Goal: Find specific page/section: Find specific page/section

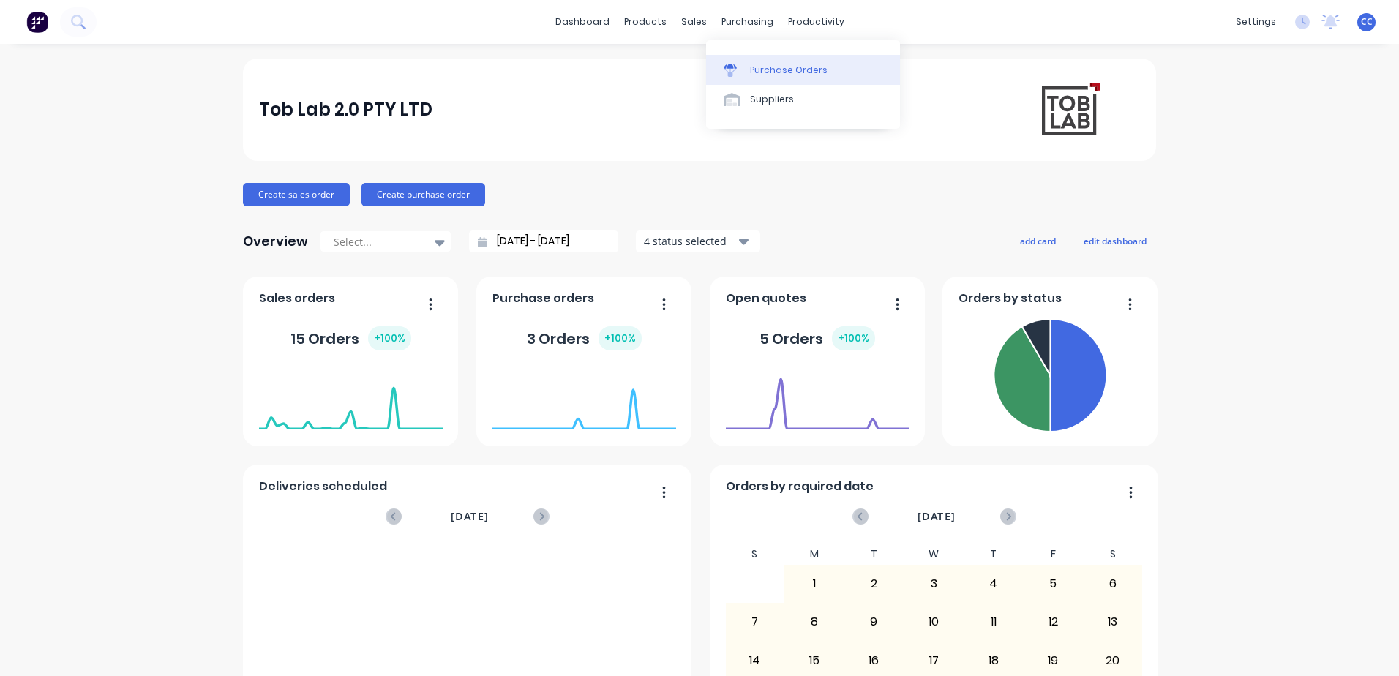
click at [764, 67] on div "Purchase Orders" at bounding box center [789, 70] width 78 height 13
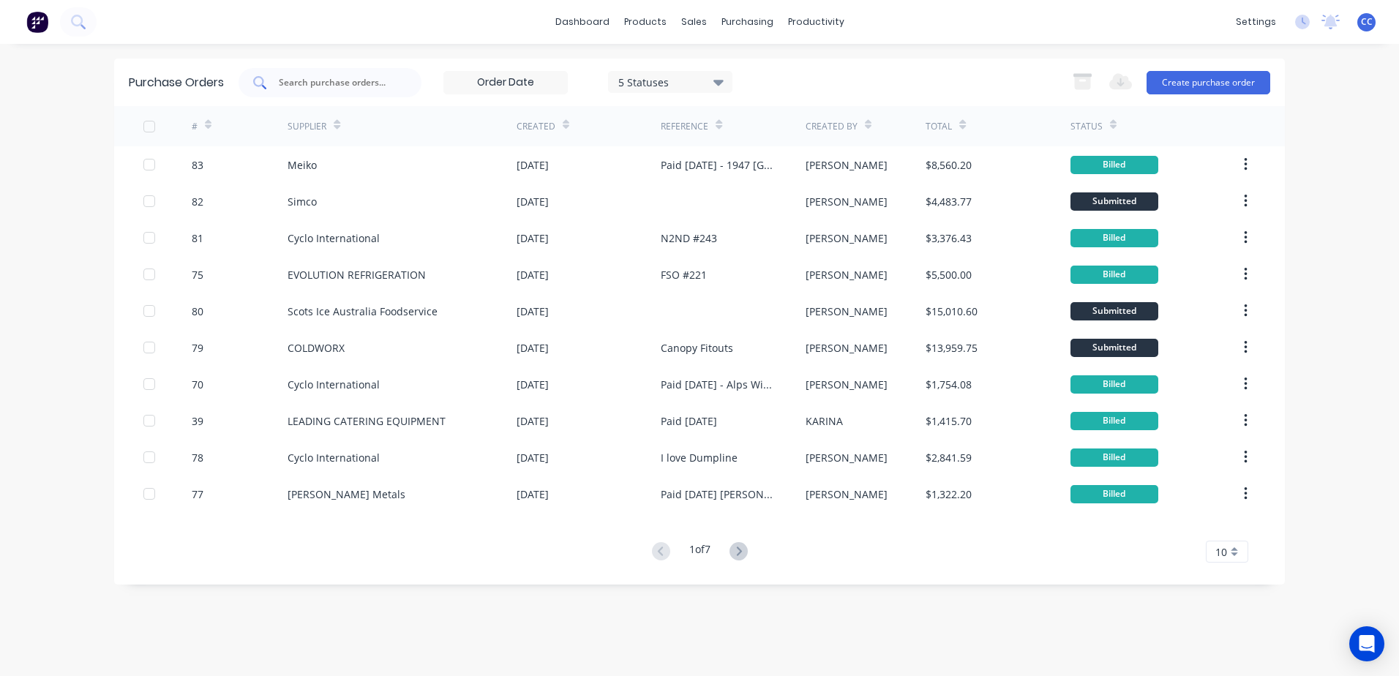
click at [322, 72] on div at bounding box center [329, 82] width 183 height 29
click at [718, 71] on div "Sales Orders" at bounding box center [748, 70] width 60 height 13
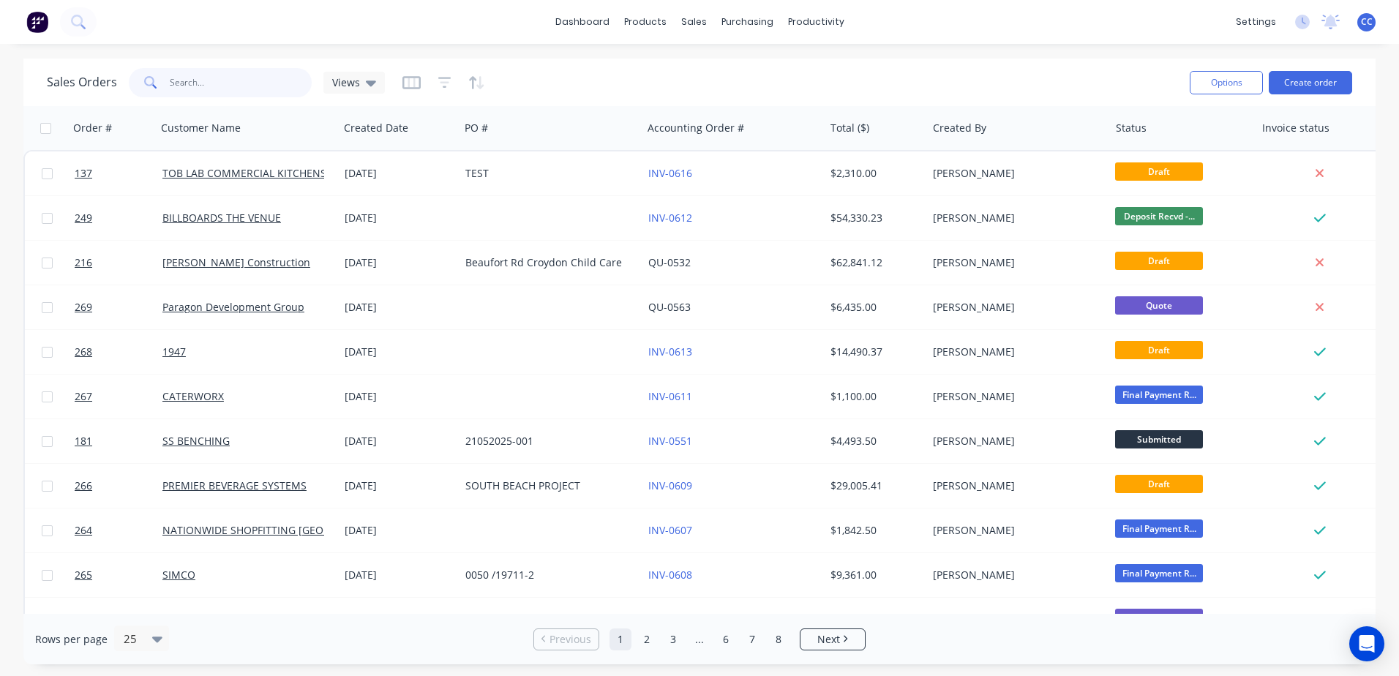
click at [202, 82] on input "text" at bounding box center [241, 82] width 143 height 29
type input "crisp"
